Goal: Information Seeking & Learning: Learn about a topic

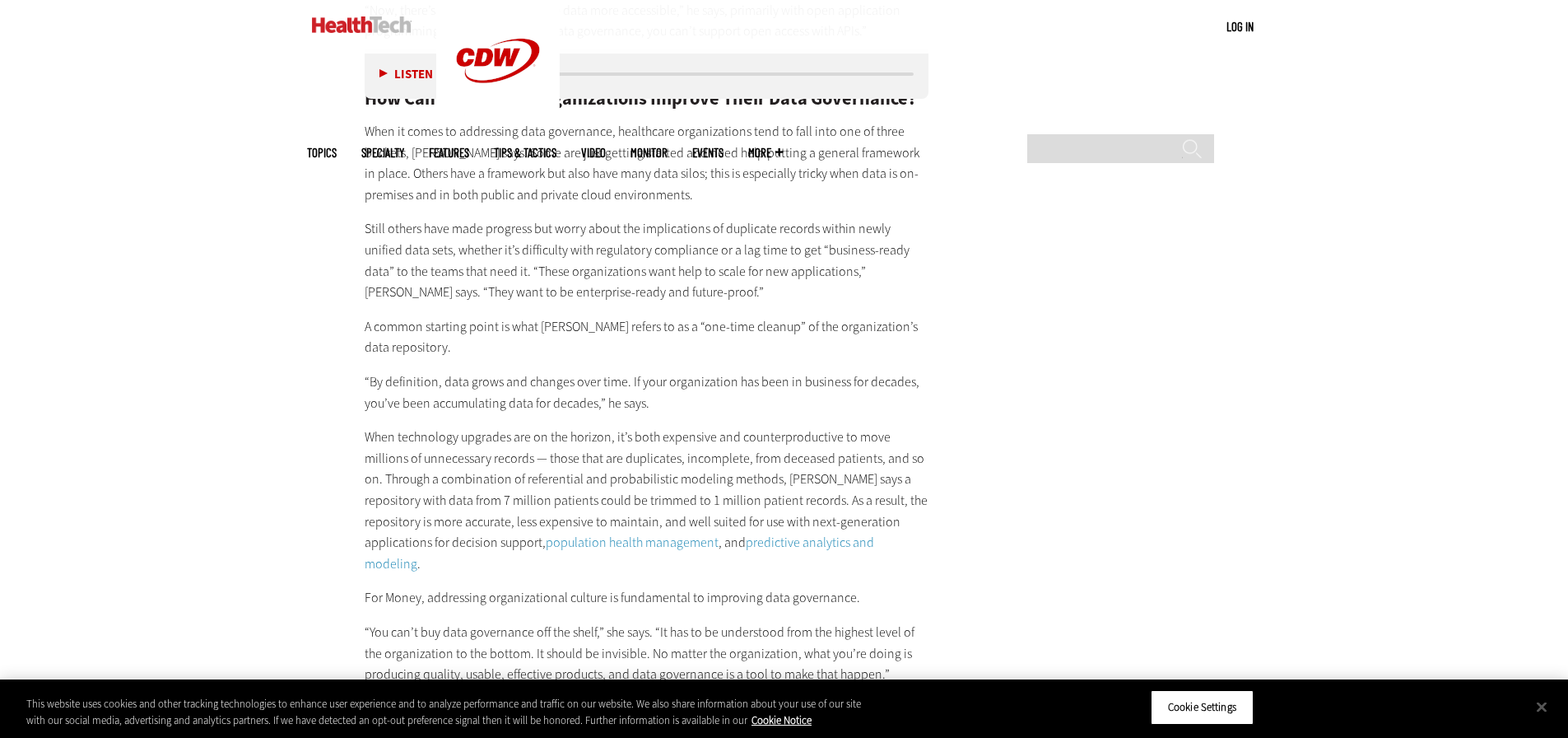
scroll to position [3375, 0]
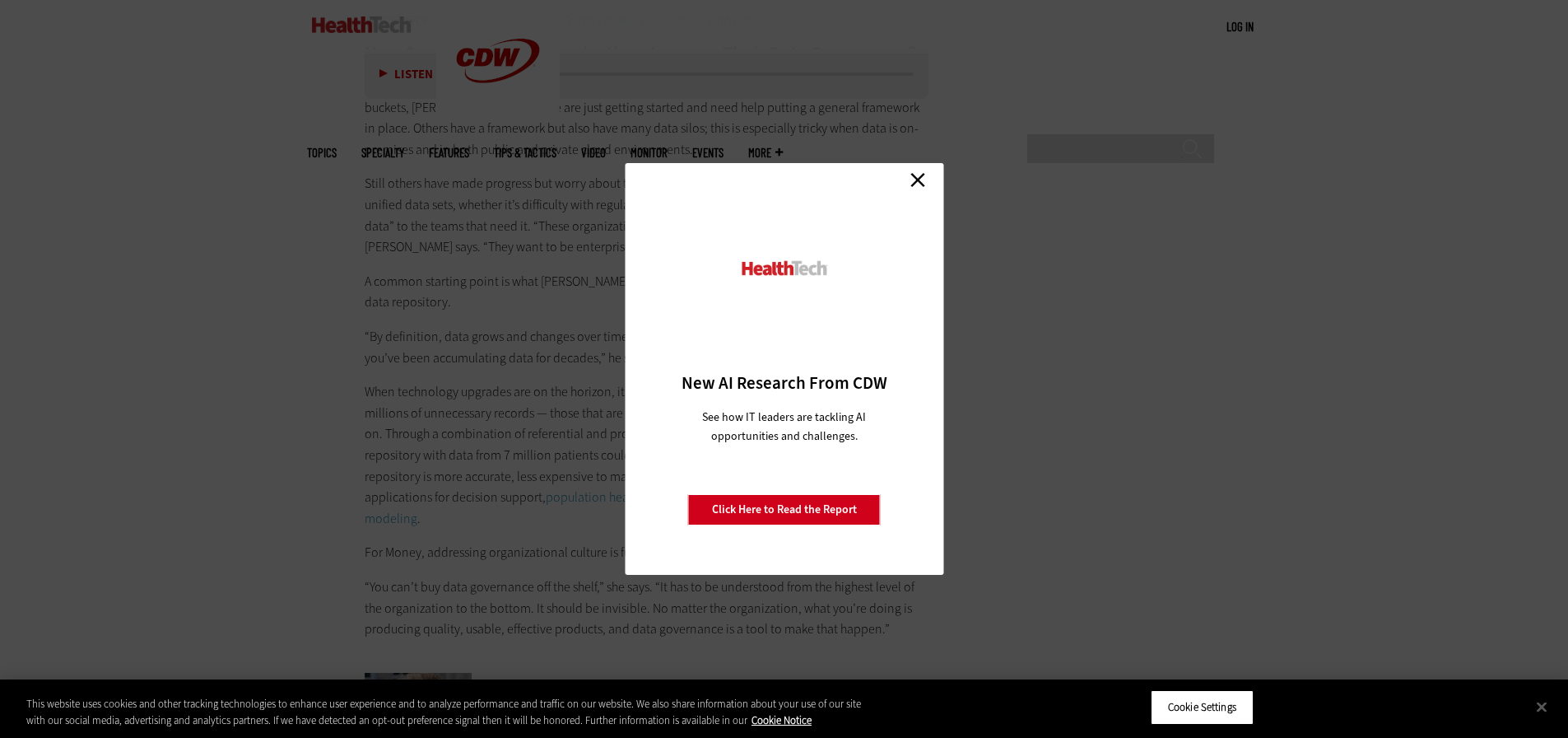
click at [918, 181] on link "Close" at bounding box center [918, 179] width 25 height 25
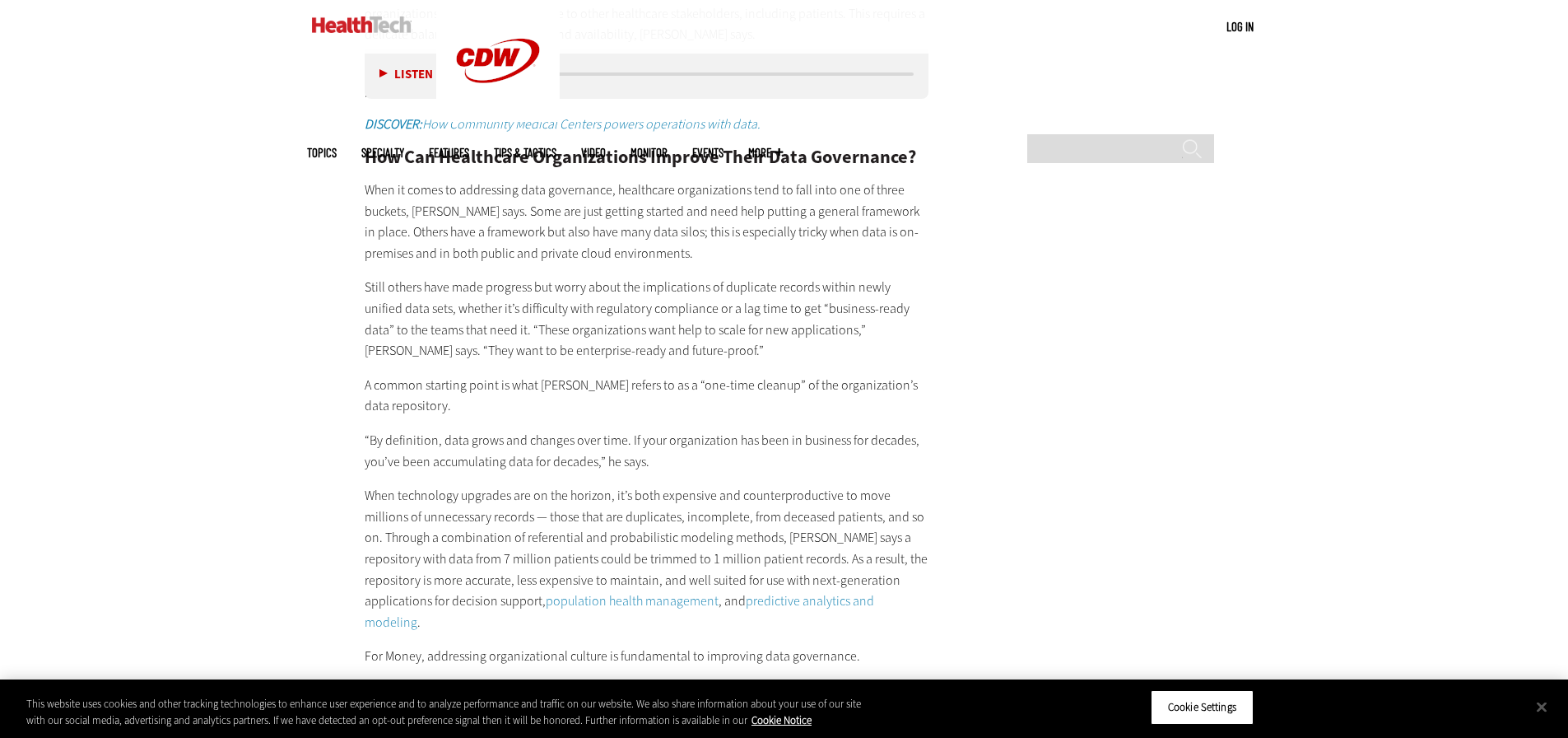
scroll to position [2881, 0]
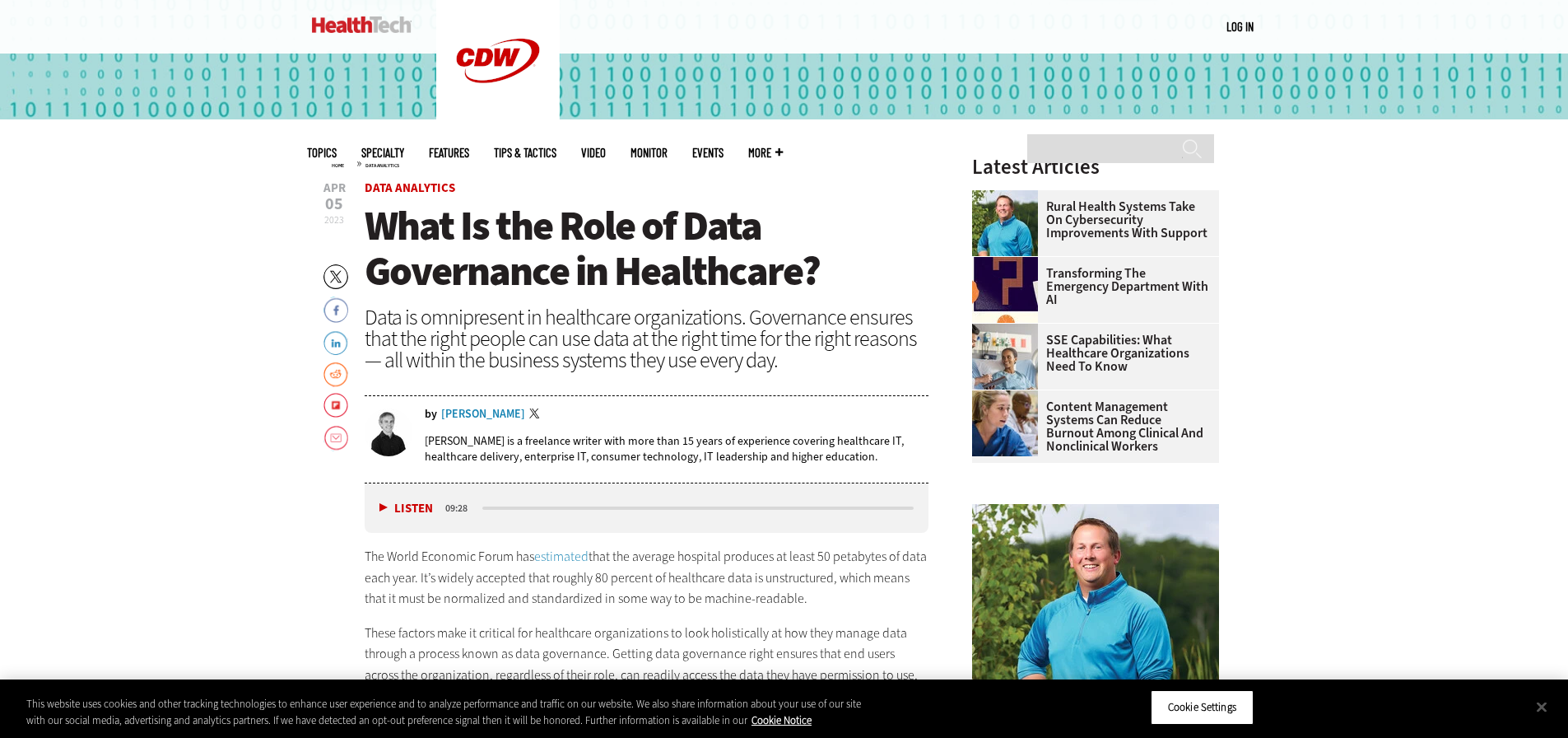
scroll to position [576, 0]
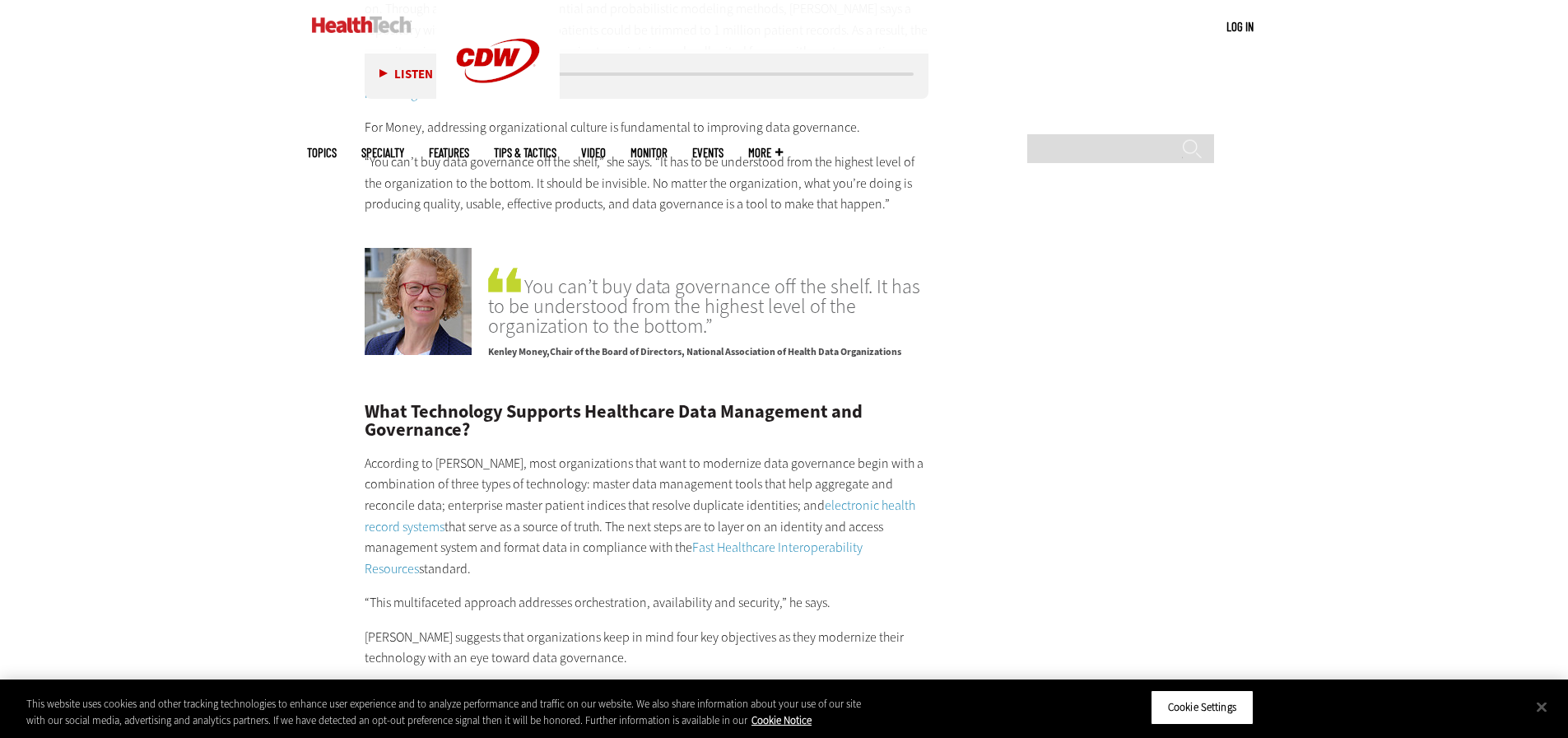
scroll to position [3704, 0]
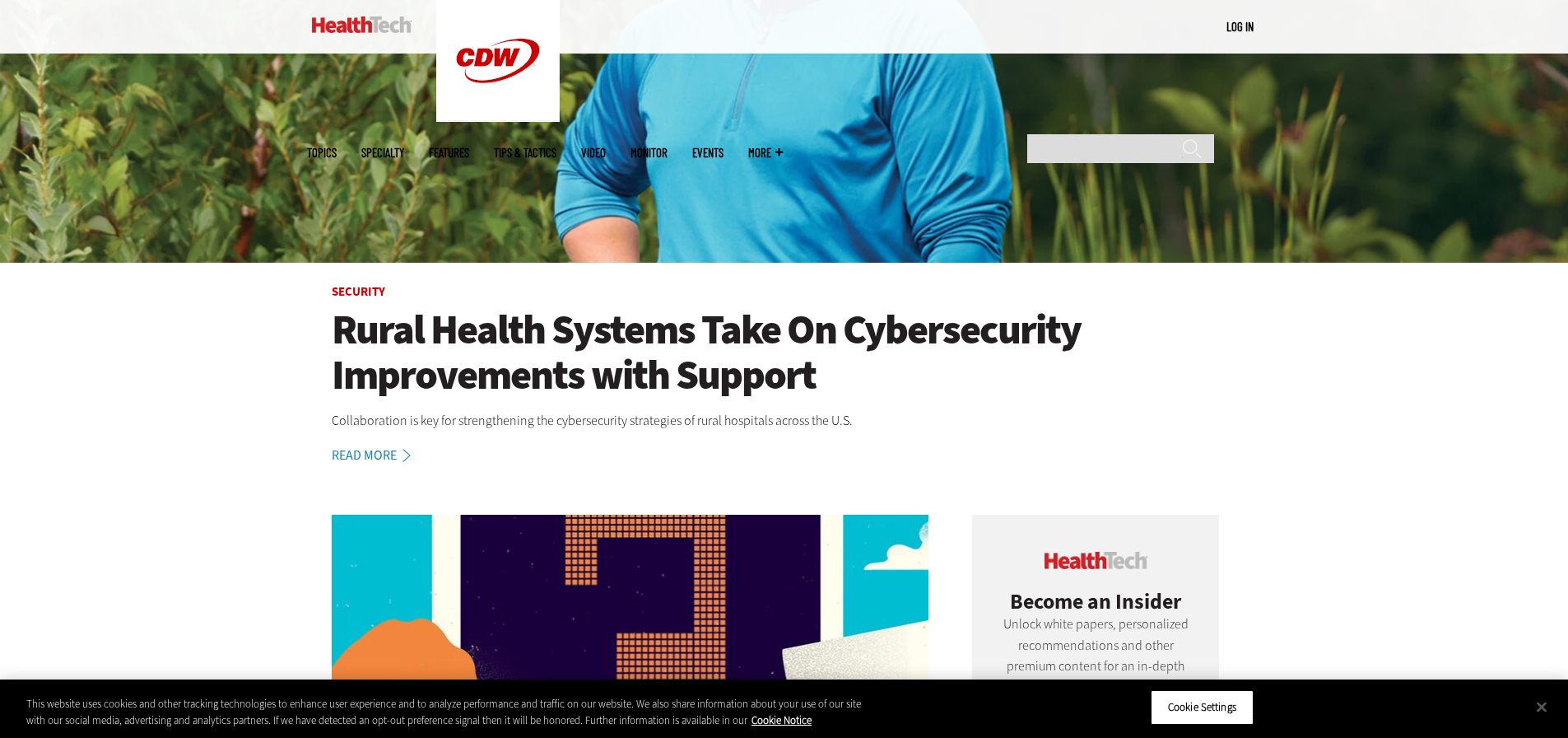
scroll to position [412, 0]
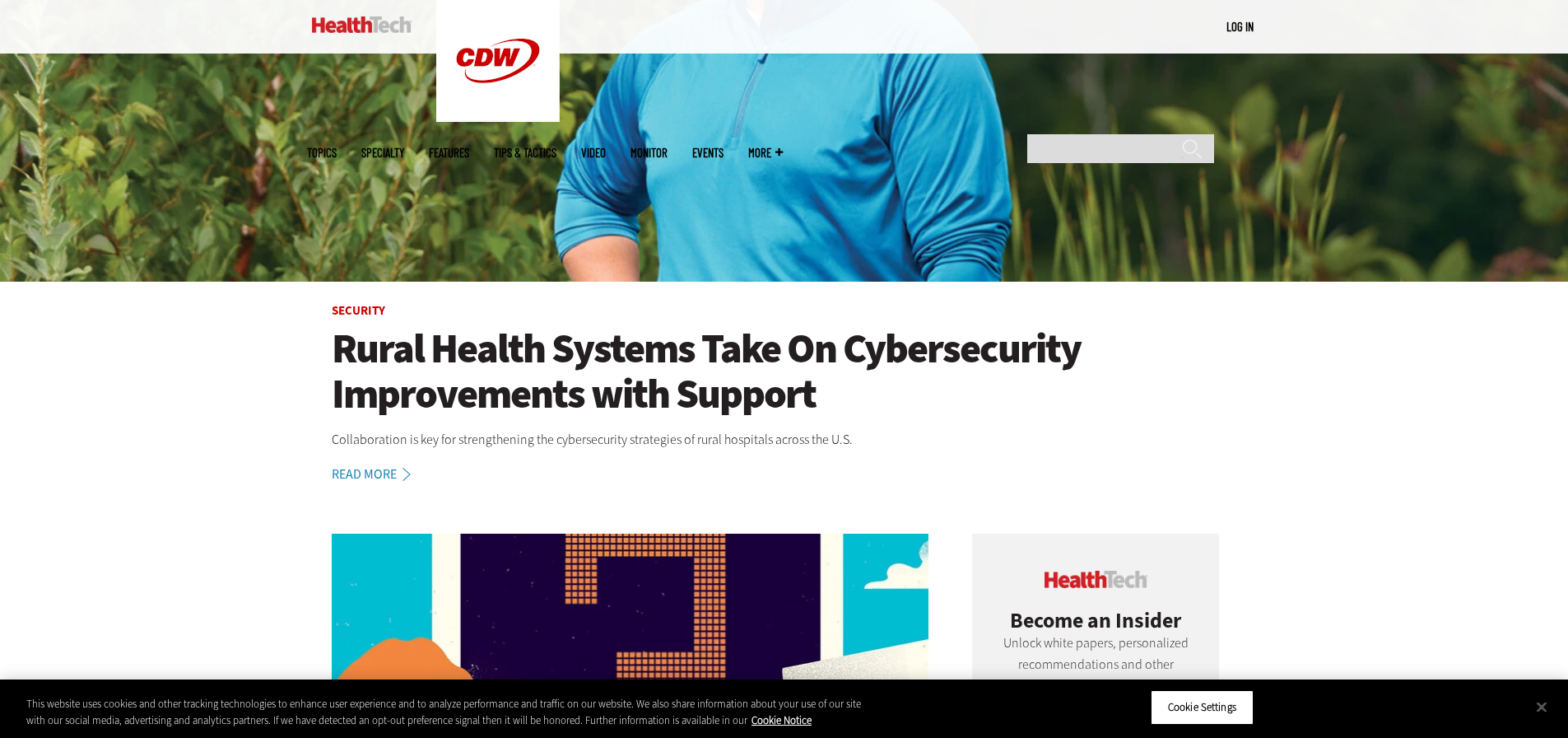
click at [783, 147] on span "More" at bounding box center [765, 153] width 34 height 13
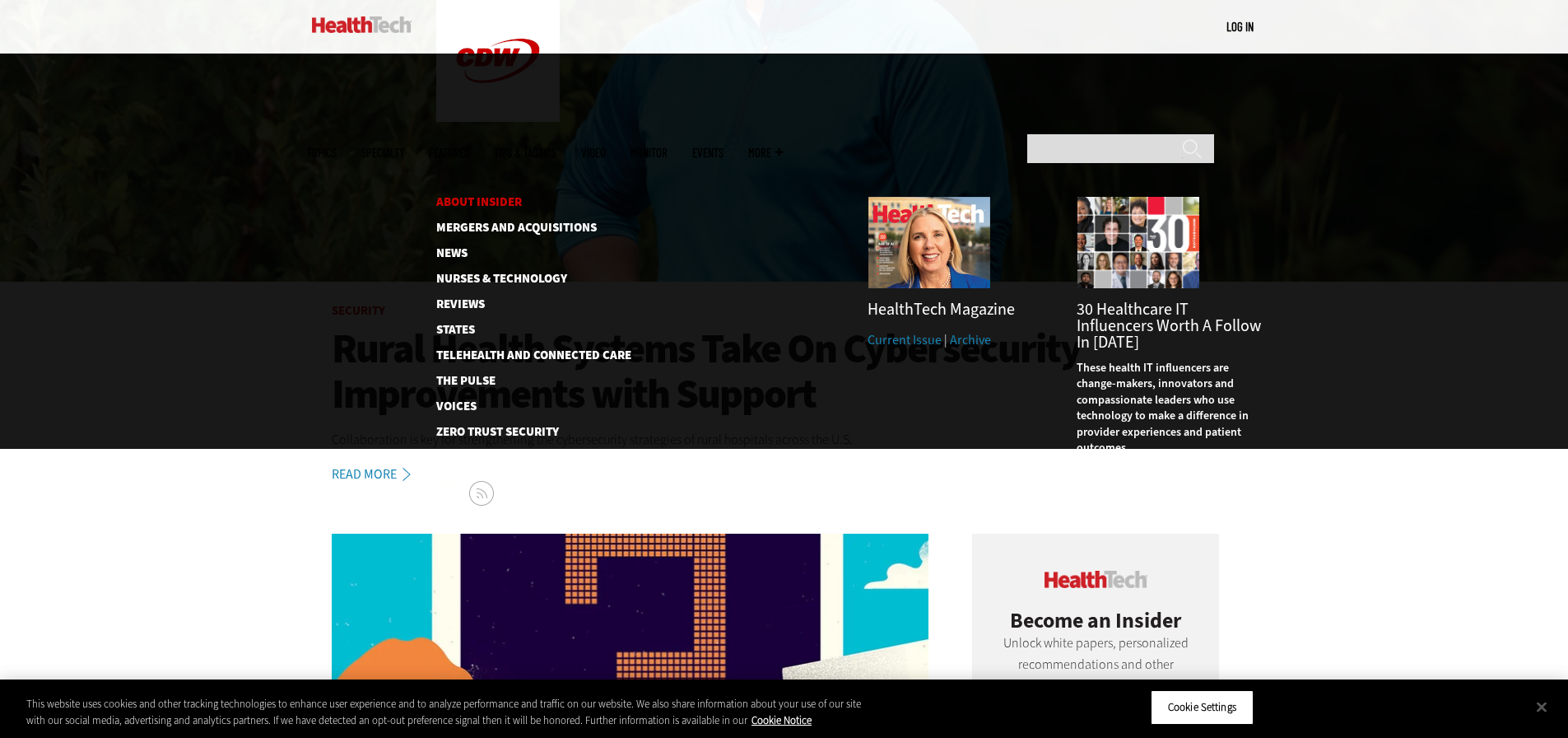
click at [480, 196] on link "About Insider" at bounding box center [520, 202] width 169 height 13
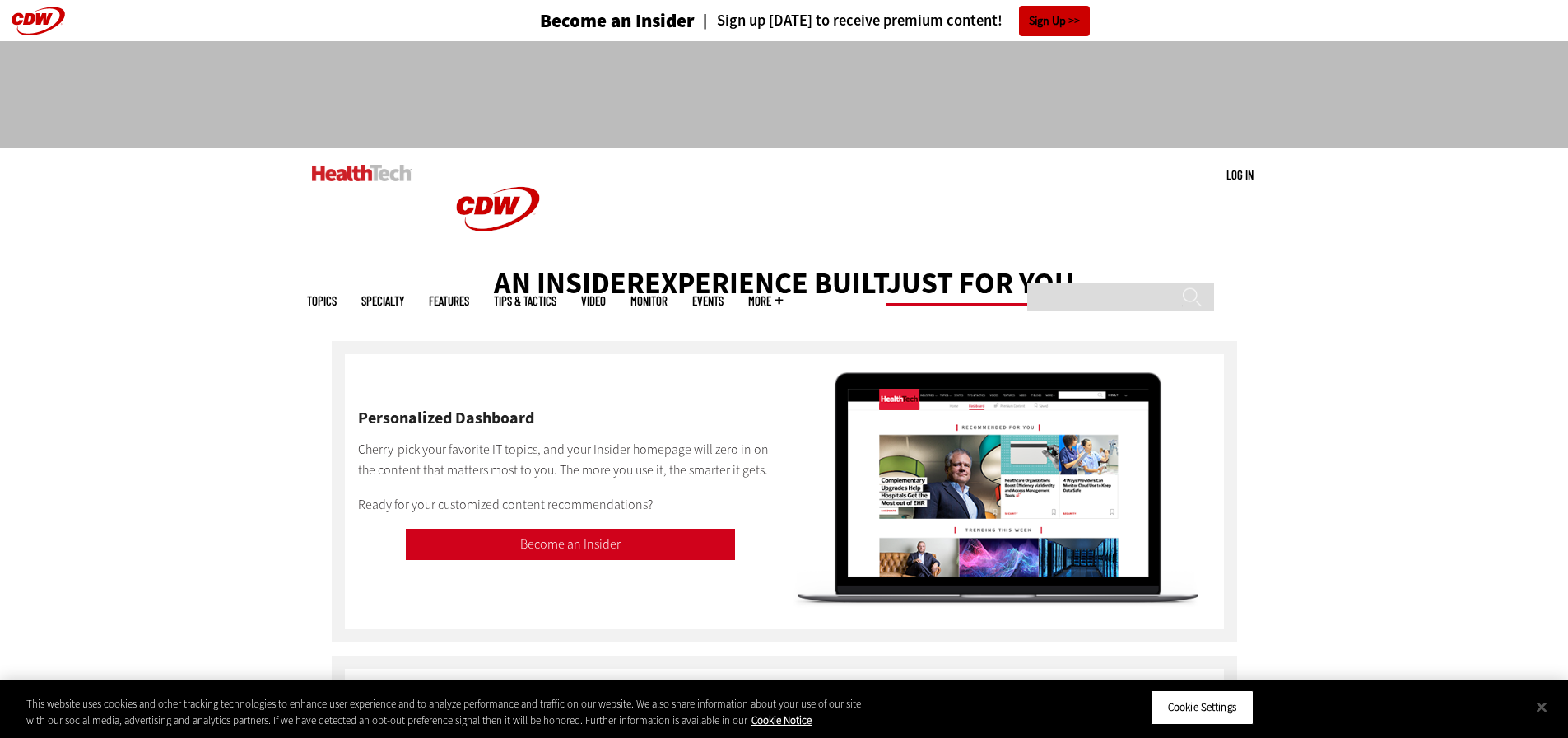
click at [783, 295] on span "More" at bounding box center [765, 301] width 34 height 13
